Goal: Complete application form

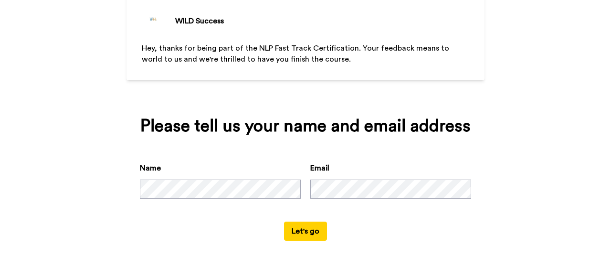
scroll to position [67, 0]
click at [304, 227] on button "Let's go" at bounding box center [305, 231] width 43 height 19
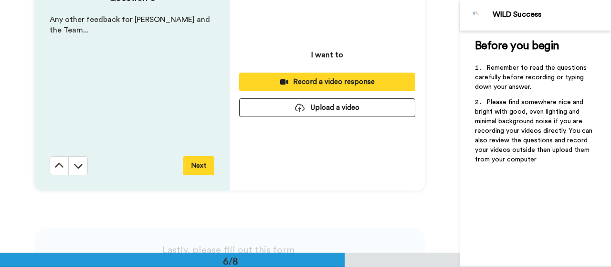
scroll to position [1342, 0]
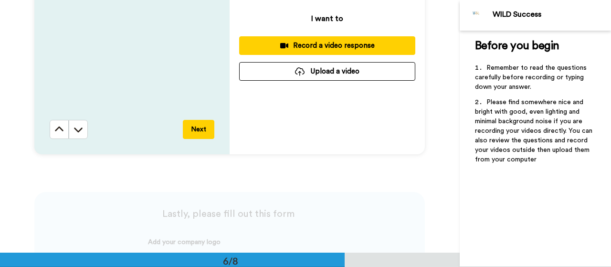
drag, startPoint x: 48, startPoint y: 63, endPoint x: 175, endPoint y: 119, distance: 139.0
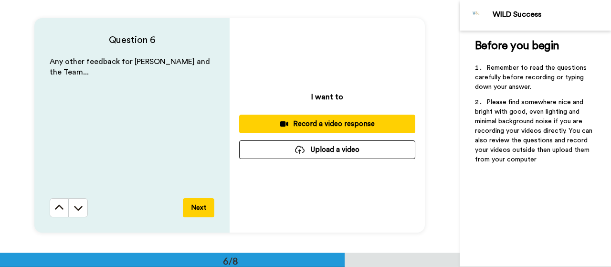
scroll to position [1151, 0]
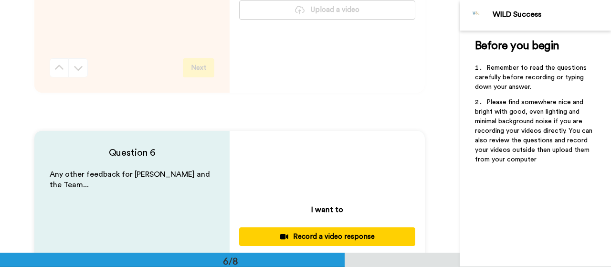
drag, startPoint x: 156, startPoint y: 175, endPoint x: 147, endPoint y: 200, distance: 26.4
click at [146, 199] on div "Any other feedback for [PERSON_NAME] and the Team..." at bounding box center [132, 240] width 165 height 142
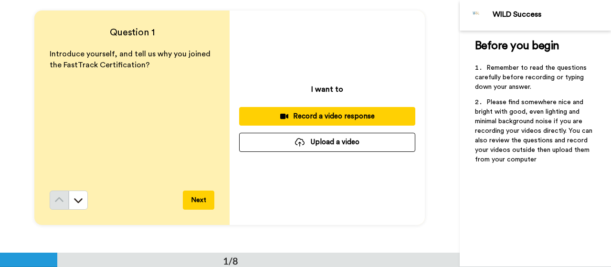
scroll to position [0, 0]
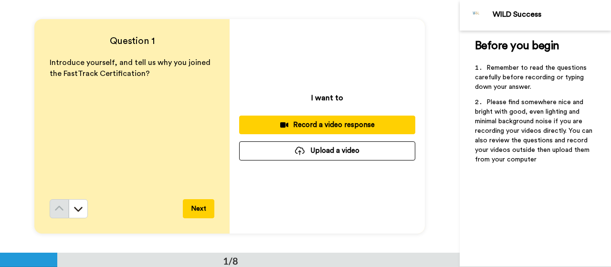
click at [65, 98] on div "Introduce yourself, and tell us why you joined the FastTrack Certification?" at bounding box center [132, 128] width 165 height 142
click at [143, 72] on p "Introduce yourself, and tell us why you joined the FastTrack Certification?" at bounding box center [132, 68] width 165 height 22
click at [55, 93] on div "Introduce yourself, and tell us why you joined the FastTrack Certification?" at bounding box center [132, 128] width 165 height 142
click at [57, 100] on div "Introduce yourself, and tell us why you joined the FastTrack Certification?" at bounding box center [132, 128] width 165 height 142
click at [53, 102] on div "Introduce yourself, and tell us why you joined the FastTrack Certification?" at bounding box center [132, 128] width 165 height 142
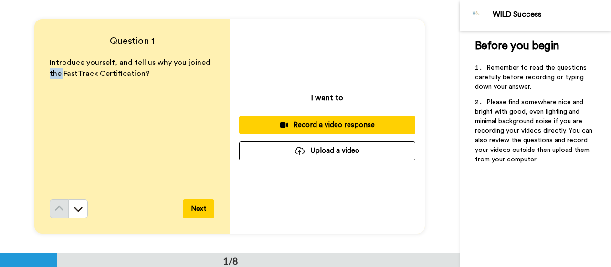
click at [53, 102] on div "Introduce yourself, and tell us why you joined the FastTrack Certification?" at bounding box center [132, 128] width 165 height 142
click at [155, 71] on p "Introduce yourself, and tell us why you joined the FastTrack Certification?" at bounding box center [132, 68] width 165 height 22
click at [56, 97] on div "Introduce yourself, and tell us why you joined the FastTrack Certification?" at bounding box center [132, 128] width 165 height 142
drag, startPoint x: 57, startPoint y: 99, endPoint x: 217, endPoint y: 118, distance: 161.1
click at [216, 118] on div "Question 1 Introduce yourself, and tell us why you joined the FastTrack Certifi…" at bounding box center [131, 126] width 195 height 214
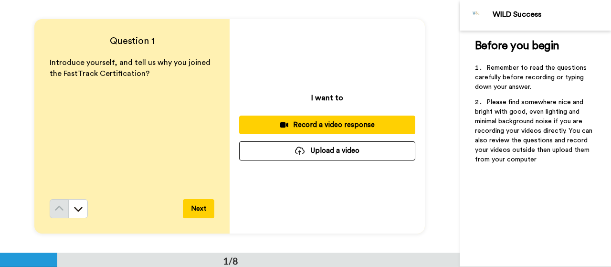
click at [75, 112] on div "Introduce yourself, and tell us why you joined the FastTrack Certification?" at bounding box center [132, 128] width 165 height 142
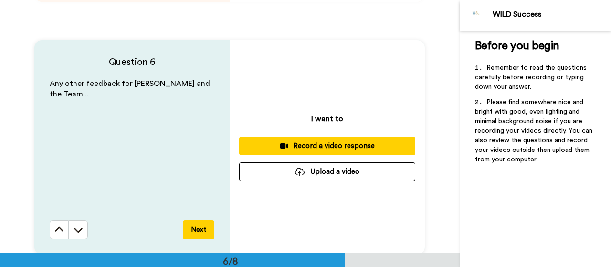
scroll to position [1385, 0]
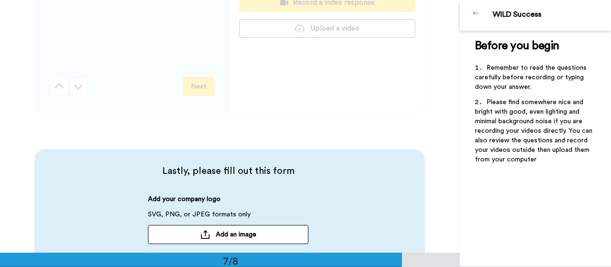
click at [246, 235] on span "Add an image" at bounding box center [236, 235] width 41 height 10
